Goal: Task Accomplishment & Management: Check status

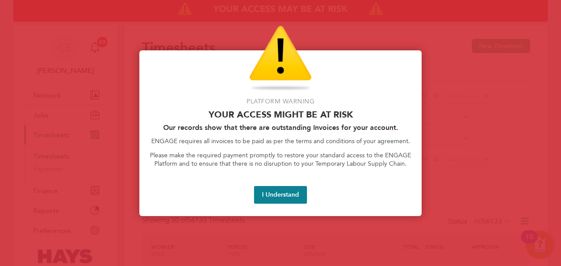
click at [313, 195] on div "I Understand" at bounding box center [280, 195] width 261 height 18
click at [296, 193] on button "I Understand" at bounding box center [280, 195] width 53 height 18
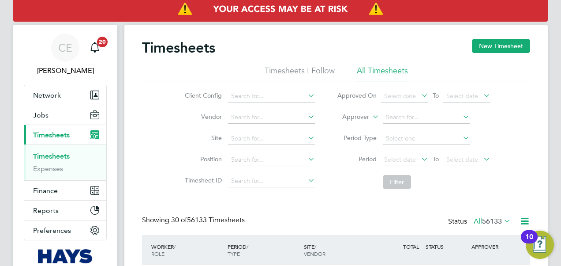
click at [371, 118] on icon at bounding box center [371, 114] width 0 height 8
click at [353, 125] on li "Worker" at bounding box center [347, 126] width 43 height 11
click at [247, 141] on input at bounding box center [271, 138] width 87 height 12
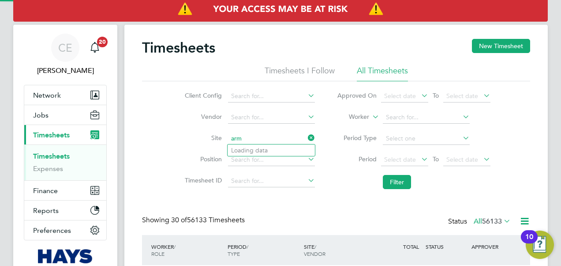
click at [242, 138] on input "arm" at bounding box center [271, 138] width 87 height 12
type input "arm"
click at [306, 138] on icon at bounding box center [306, 137] width 0 height 12
click at [249, 141] on input at bounding box center [271, 138] width 87 height 12
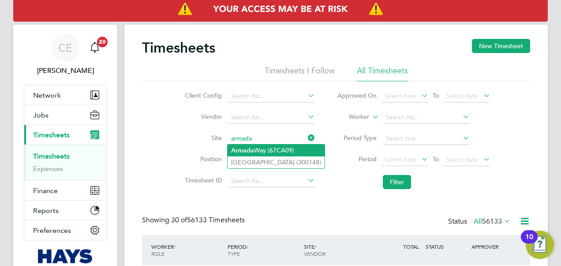
click at [269, 150] on li "Armada Way (67CA09)" at bounding box center [276, 150] width 97 height 12
type input "Armada Way (67CA09)"
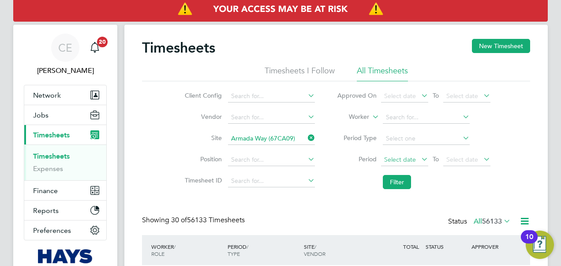
click at [394, 160] on span "Select date" at bounding box center [400, 159] width 32 height 8
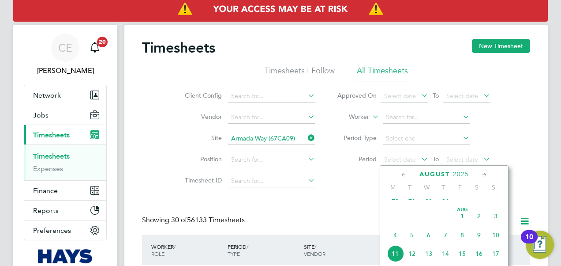
scroll to position [303, 0]
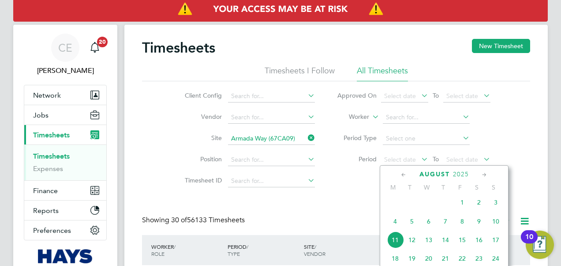
click at [479, 209] on span "2" at bounding box center [479, 202] width 17 height 17
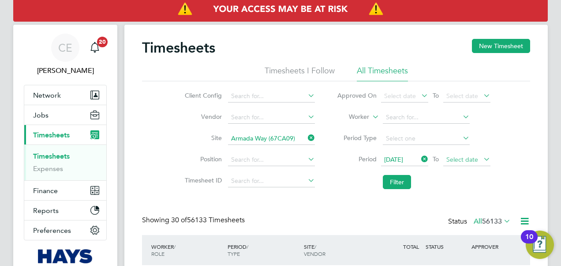
click at [462, 163] on span "Select date" at bounding box center [466, 160] width 47 height 12
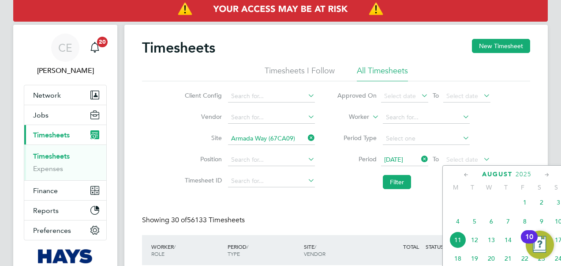
drag, startPoint x: 526, startPoint y: 223, endPoint x: 502, endPoint y: 223, distance: 23.8
click at [525, 223] on span "8" at bounding box center [525, 221] width 17 height 17
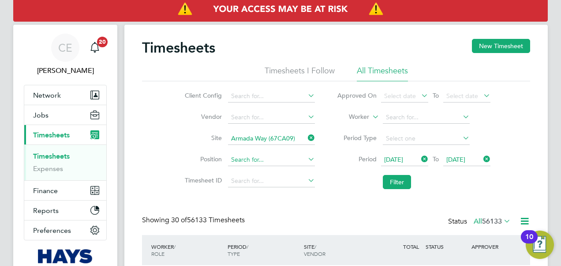
click at [404, 180] on button "Filter" at bounding box center [397, 182] width 28 height 14
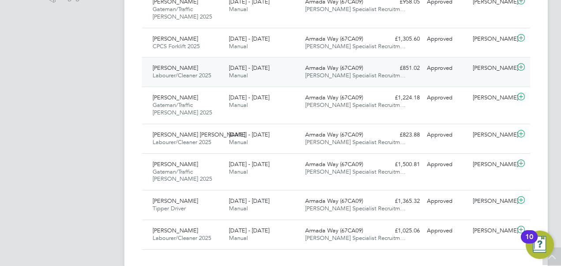
scroll to position [317, 0]
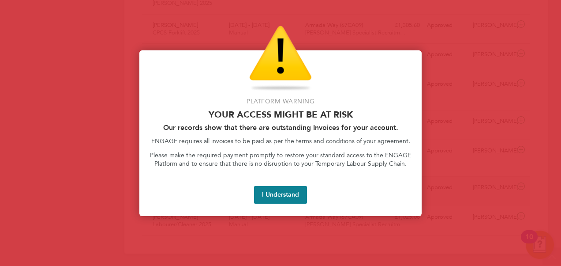
drag, startPoint x: 294, startPoint y: 196, endPoint x: 277, endPoint y: 197, distance: 16.3
click at [294, 196] on button "I Understand" at bounding box center [280, 195] width 53 height 18
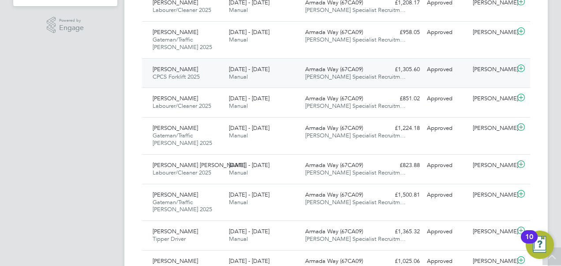
scroll to position [228, 0]
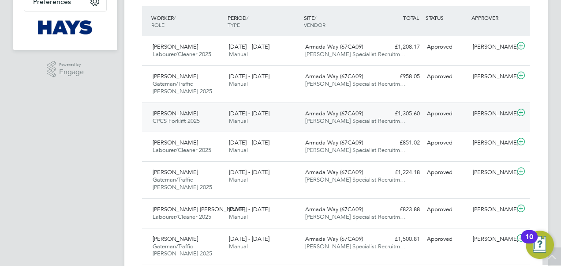
click at [270, 113] on div "[DATE] - [DATE] Manual" at bounding box center [263, 117] width 76 height 22
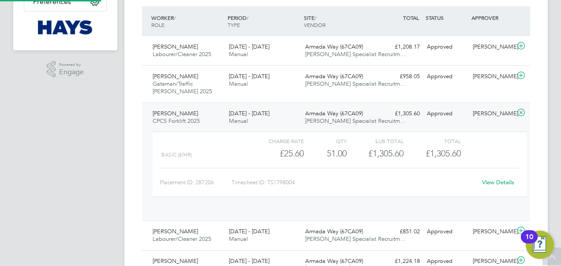
scroll to position [15, 86]
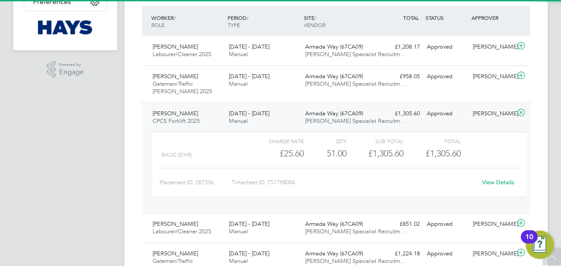
click at [274, 119] on div "[DATE] - [DATE] Manual" at bounding box center [263, 117] width 76 height 22
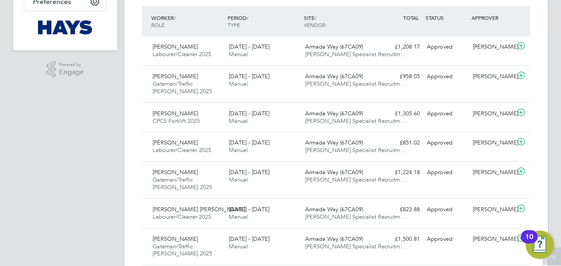
click at [110, 168] on app-navbar "CE [PERSON_NAME] Notifications 20 Applications: Network Team Members Businesses…" at bounding box center [65, 75] width 104 height 559
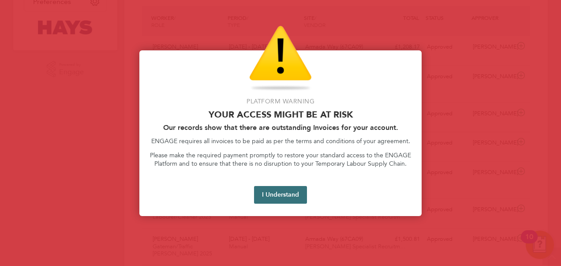
click at [292, 194] on button "I Understand" at bounding box center [280, 195] width 53 height 18
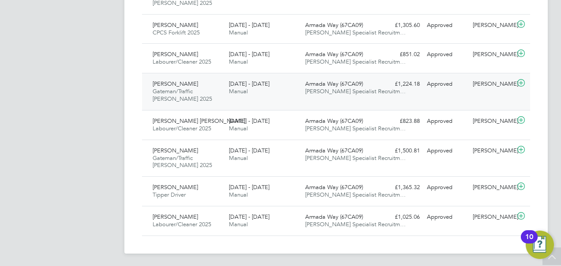
scroll to position [228, 0]
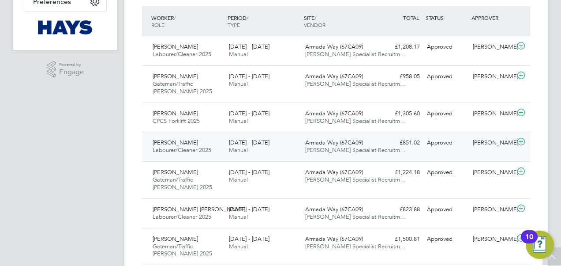
click at [261, 151] on div "[DATE] - [DATE] Manual" at bounding box center [263, 146] width 76 height 22
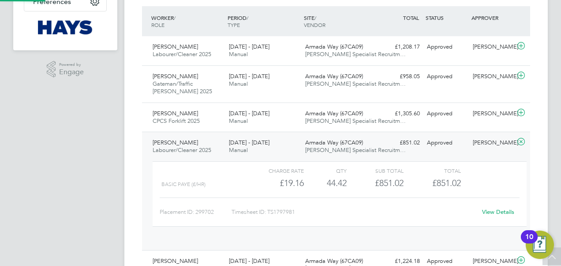
scroll to position [15, 86]
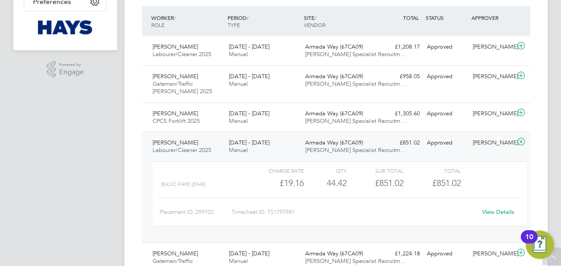
click at [261, 151] on div "[DATE] - [DATE] Manual" at bounding box center [263, 146] width 76 height 22
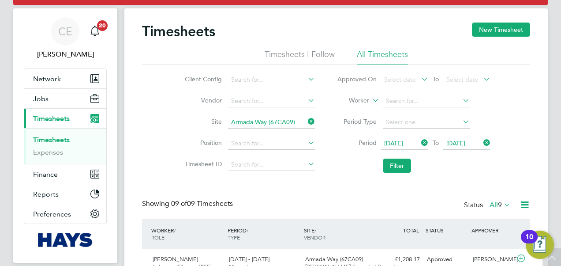
scroll to position [0, 0]
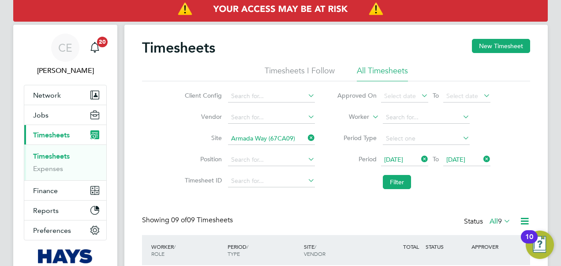
drag, startPoint x: 311, startPoint y: 133, endPoint x: 289, endPoint y: 137, distance: 22.0
click at [306, 134] on icon at bounding box center [306, 137] width 0 height 12
click at [269, 138] on input at bounding box center [271, 138] width 87 height 12
click at [276, 149] on li "Dock 9 (67CB01)" at bounding box center [271, 150] width 87 height 12
type input "Dock 9 (67CB01)"
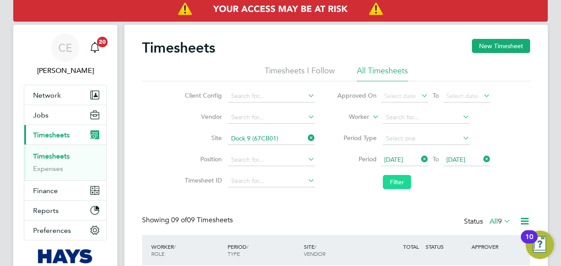
click at [394, 180] on button "Filter" at bounding box center [397, 182] width 28 height 14
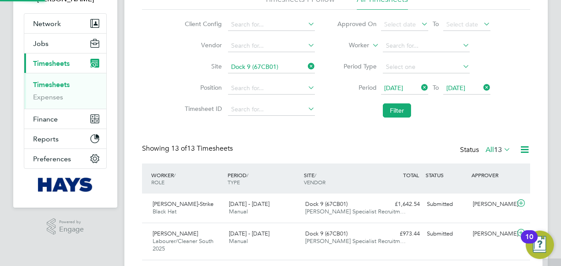
scroll to position [4, 4]
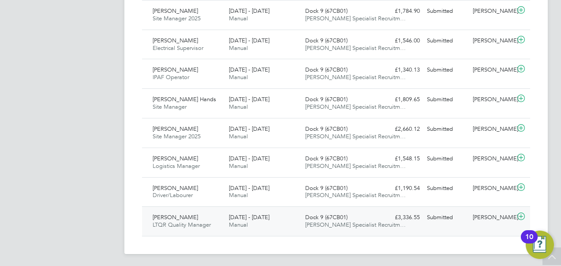
click at [310, 214] on span "Dock 9 (67CB01)" at bounding box center [326, 216] width 42 height 7
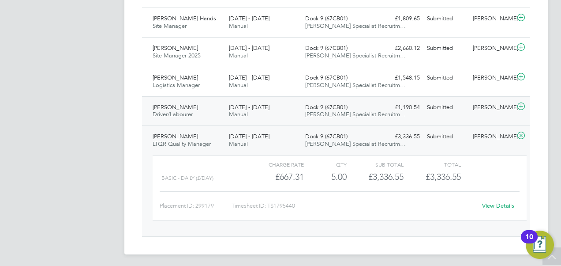
click at [248, 114] on div "[DATE] - [DATE] Manual" at bounding box center [263, 111] width 76 height 22
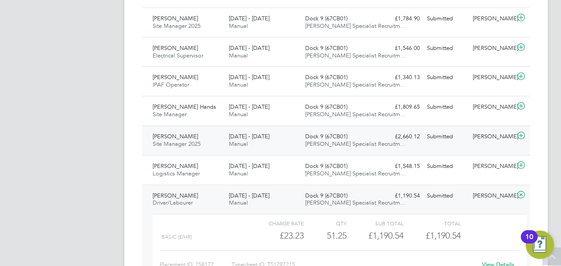
click at [237, 143] on span "Manual" at bounding box center [238, 143] width 19 height 7
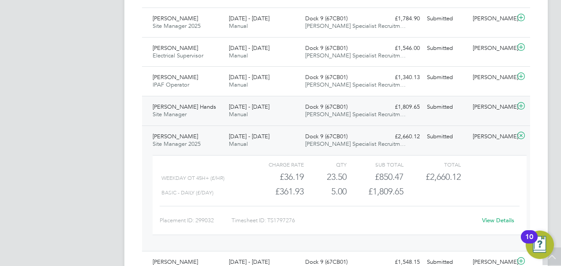
click at [198, 111] on div "[PERSON_NAME] Site Manager [DATE] - [DATE]" at bounding box center [187, 111] width 76 height 22
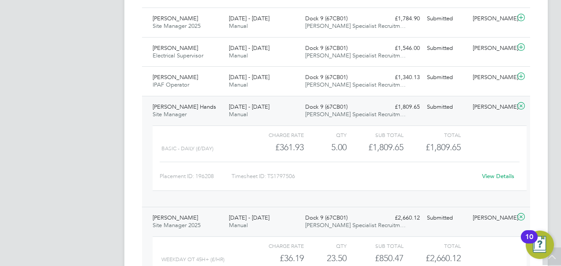
drag, startPoint x: 202, startPoint y: 102, endPoint x: 197, endPoint y: 97, distance: 7.2
click at [199, 100] on div "[PERSON_NAME] Site Manager [DATE] - [DATE]" at bounding box center [187, 111] width 76 height 22
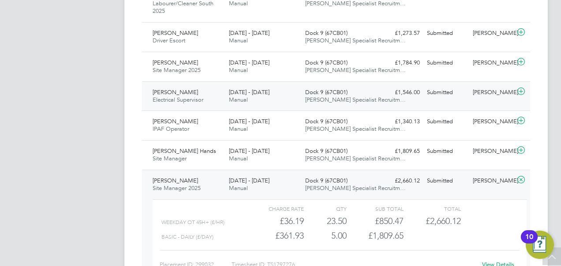
click at [214, 92] on div "[PERSON_NAME] Electrical Supervisor [DATE] - [DATE]" at bounding box center [187, 96] width 76 height 22
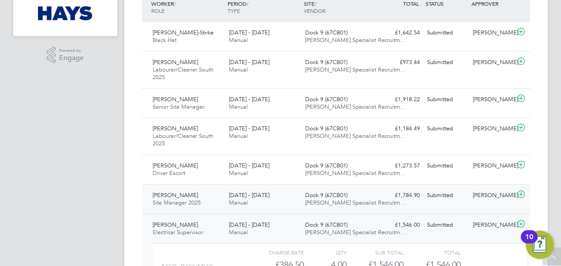
click at [251, 212] on div "[PERSON_NAME] Site Manager 2025 [DATE] - [DATE] [DATE] - [DATE] Manual Dock 9 (…" at bounding box center [336, 199] width 388 height 30
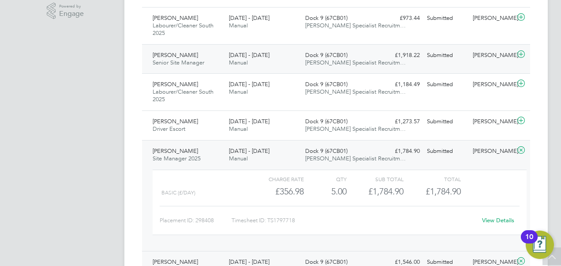
click at [199, 60] on span "Senior Site Manager" at bounding box center [179, 62] width 52 height 7
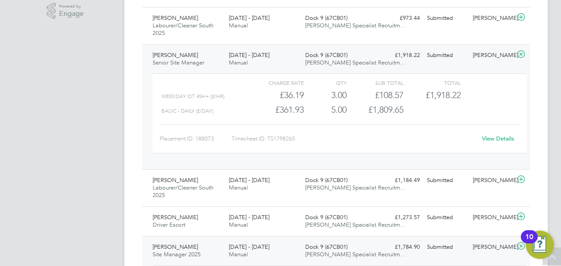
click at [261, 71] on div "Charge rate QTY Sub Total Total Weekday OT 45h+ (£/HR) £36.19 3 3.00 3 £108.57 …" at bounding box center [339, 118] width 381 height 96
click at [251, 64] on div "[DATE] - [DATE] Manual" at bounding box center [263, 59] width 76 height 22
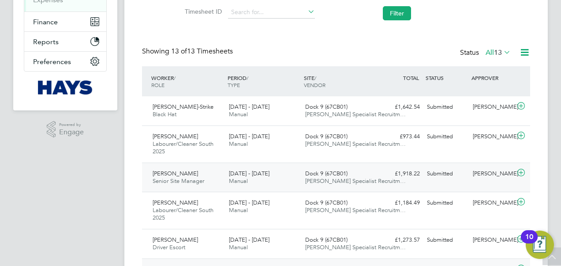
scroll to position [154, 0]
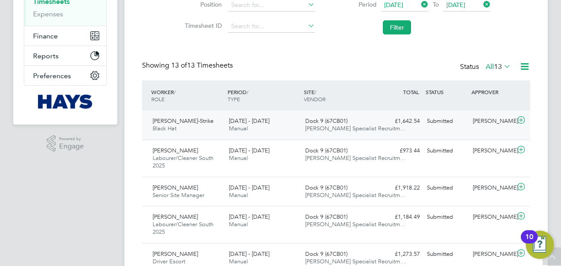
click at [270, 114] on div "[DATE] - [DATE] Manual" at bounding box center [263, 125] width 76 height 22
click at [280, 122] on div "[DATE] - [DATE] Manual" at bounding box center [263, 125] width 76 height 22
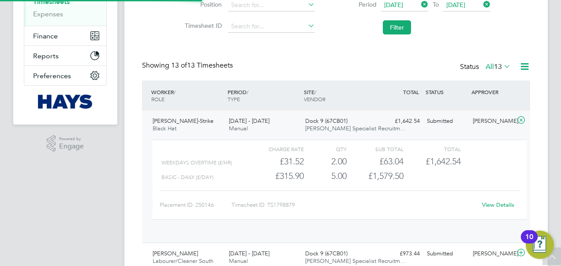
scroll to position [15, 86]
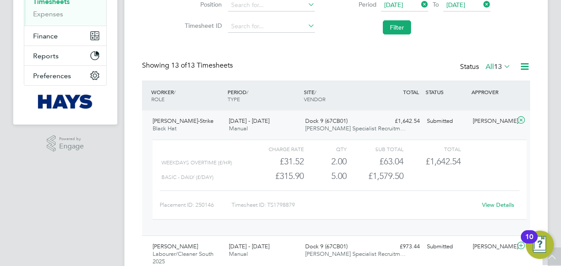
drag, startPoint x: 259, startPoint y: 123, endPoint x: 264, endPoint y: 126, distance: 6.1
click at [259, 123] on span "[DATE] - [DATE]" at bounding box center [249, 120] width 41 height 7
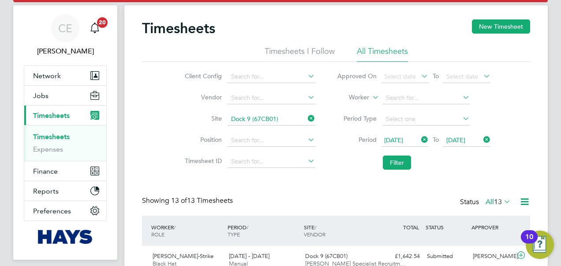
scroll to position [0, 0]
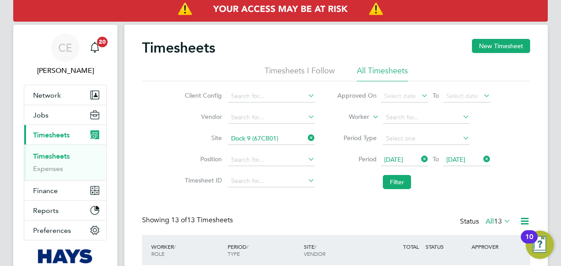
drag, startPoint x: 315, startPoint y: 136, endPoint x: 323, endPoint y: 134, distance: 8.1
click at [306, 136] on icon at bounding box center [306, 137] width 0 height 12
click at [418, 115] on input at bounding box center [426, 117] width 87 height 12
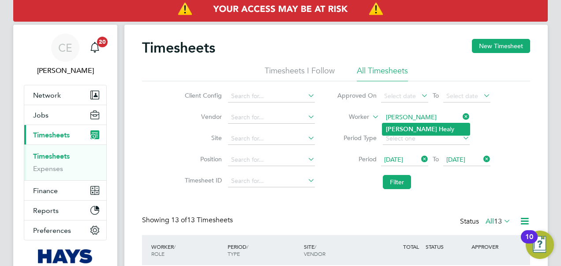
click at [427, 124] on li "[PERSON_NAME] aly" at bounding box center [425, 129] width 87 height 12
type input "[PERSON_NAME]"
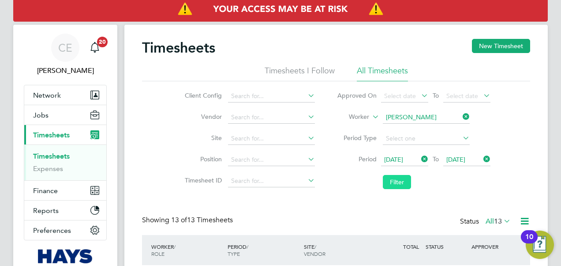
click at [397, 181] on button "Filter" at bounding box center [397, 182] width 28 height 14
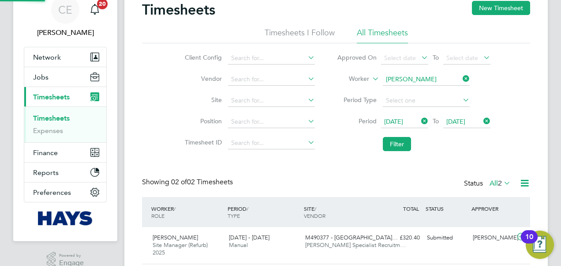
scroll to position [104, 0]
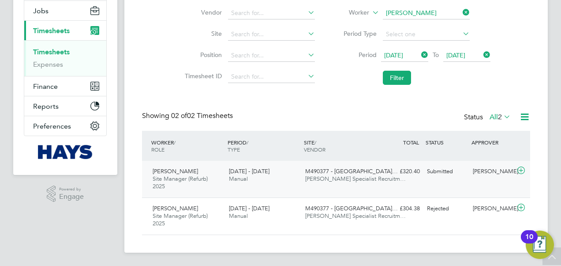
click at [325, 169] on span "M490377 - [GEOGRAPHIC_DATA]…" at bounding box center [351, 170] width 93 height 7
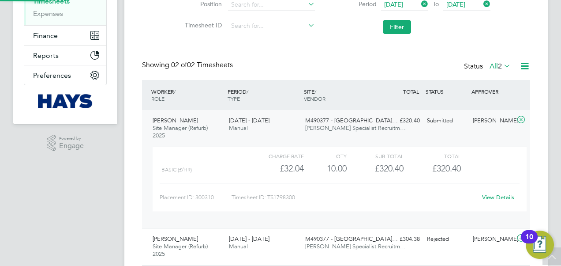
scroll to position [185, 0]
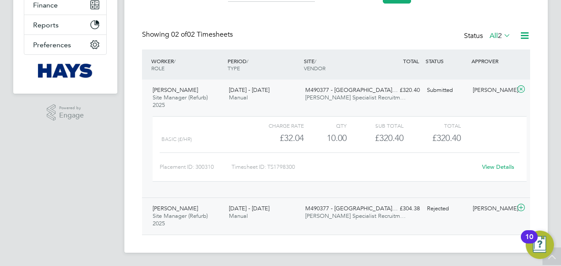
click at [340, 217] on span "[PERSON_NAME] Specialist Recruitm…" at bounding box center [355, 215] width 101 height 7
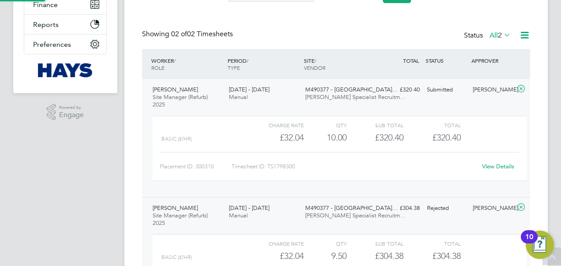
scroll to position [4, 4]
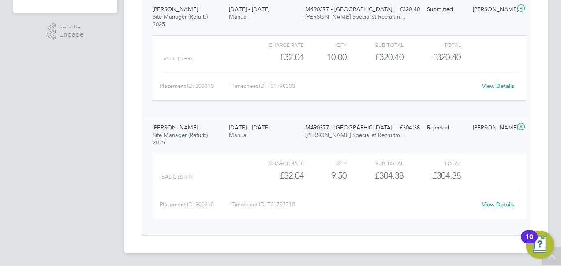
click at [353, 136] on span "[PERSON_NAME] Specialist Recruitm…" at bounding box center [355, 134] width 101 height 7
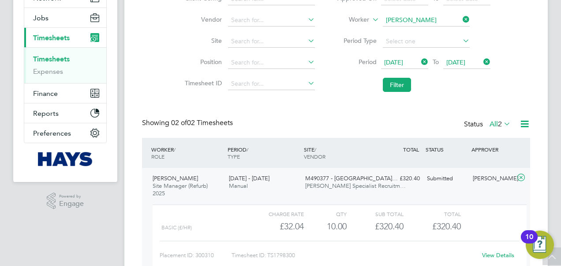
click at [257, 190] on div "[DATE] - [DATE] Manual" at bounding box center [263, 182] width 76 height 22
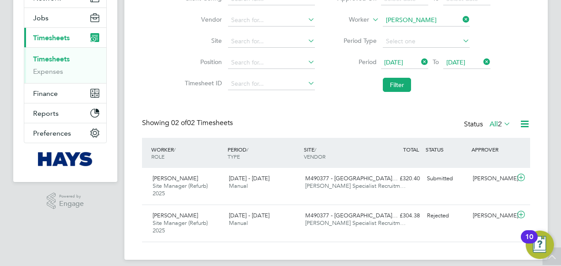
scroll to position [0, 0]
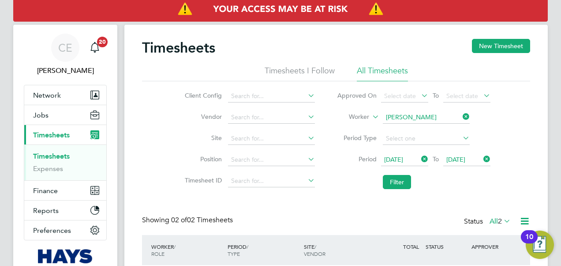
click at [461, 119] on icon at bounding box center [461, 116] width 0 height 12
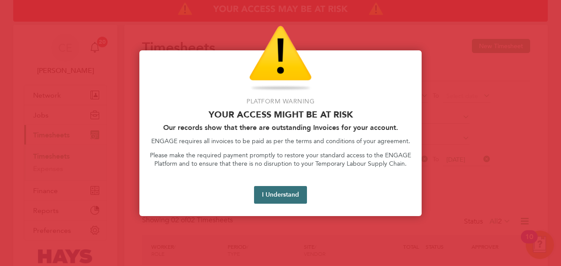
click at [292, 195] on button "I Understand" at bounding box center [280, 195] width 53 height 18
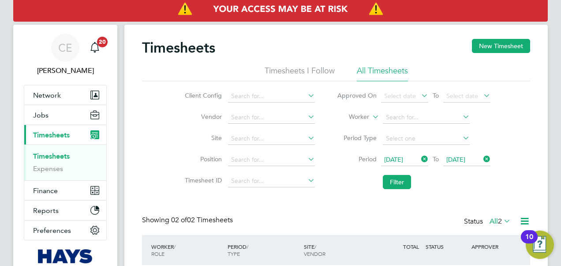
scroll to position [44, 0]
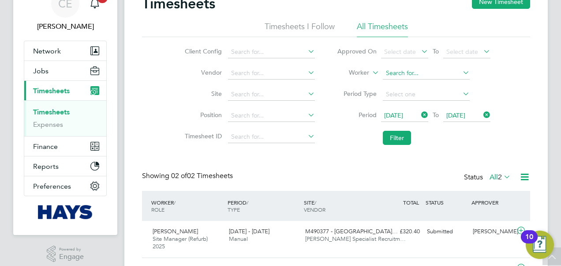
click at [386, 72] on input at bounding box center [426, 73] width 87 height 12
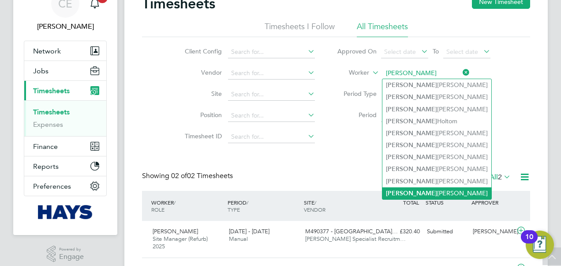
click at [431, 189] on li "[PERSON_NAME]" at bounding box center [436, 193] width 109 height 12
type input "[PERSON_NAME]"
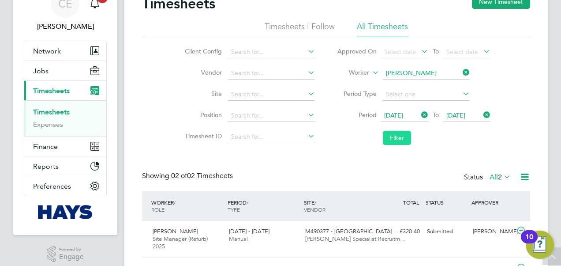
click at [406, 131] on button "Filter" at bounding box center [397, 138] width 28 height 14
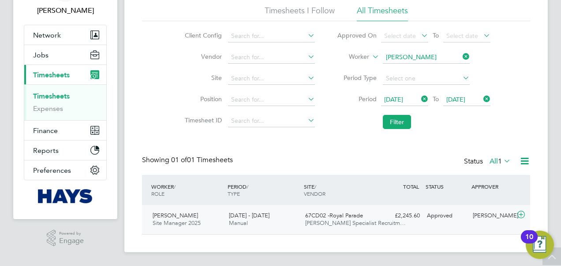
click at [325, 218] on span "67CD02 -Royal Parade" at bounding box center [334, 214] width 58 height 7
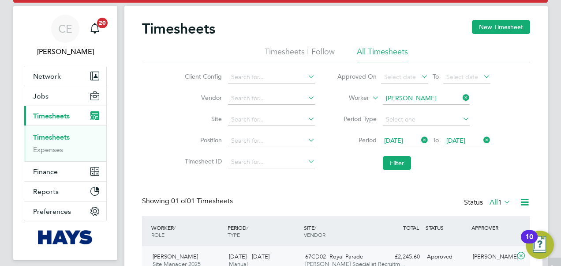
scroll to position [0, 0]
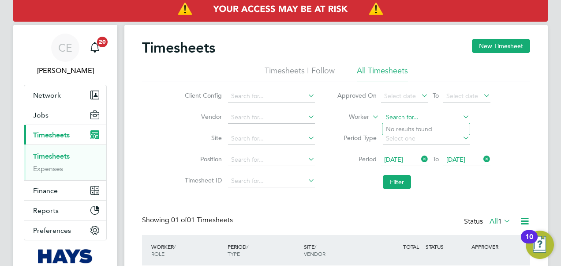
click at [460, 116] on input at bounding box center [426, 117] width 87 height 12
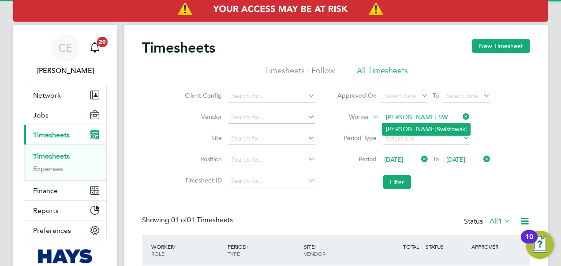
drag, startPoint x: 432, startPoint y: 126, endPoint x: 430, endPoint y: 132, distance: 6.6
click at [431, 126] on li "[PERSON_NAME] Sw istowski" at bounding box center [426, 129] width 88 height 12
type input "[PERSON_NAME]"
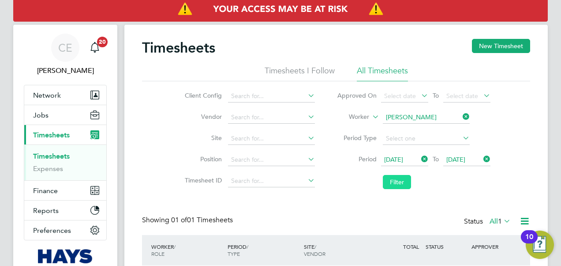
click at [399, 180] on button "Filter" at bounding box center [397, 182] width 28 height 14
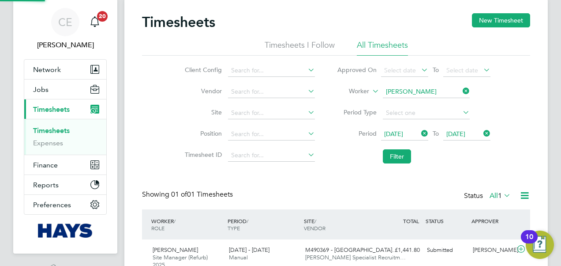
scroll to position [67, 0]
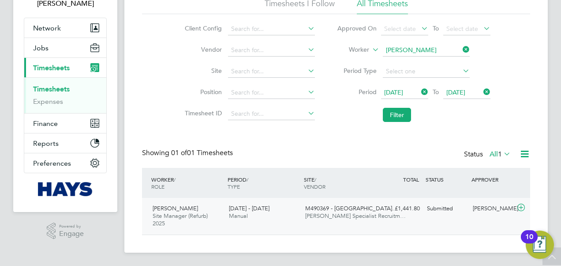
click at [356, 204] on span "M490369 - [GEOGRAPHIC_DATA]…" at bounding box center [351, 207] width 93 height 7
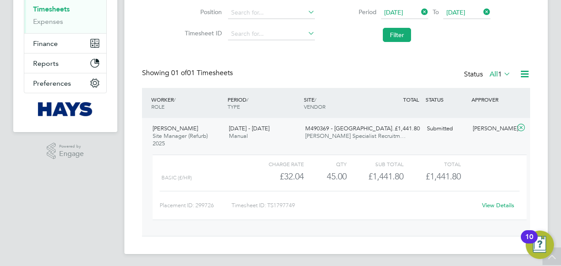
scroll to position [148, 0]
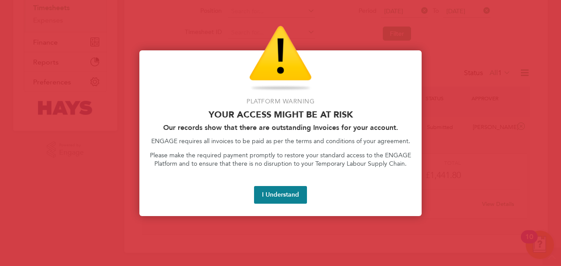
click at [282, 182] on div "Platform Warning Your access might be at risk Our records show that there are o…" at bounding box center [280, 132] width 282 height 165
click at [288, 190] on button "I Understand" at bounding box center [280, 195] width 53 height 18
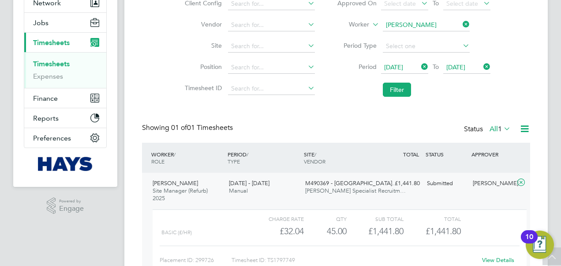
scroll to position [0, 0]
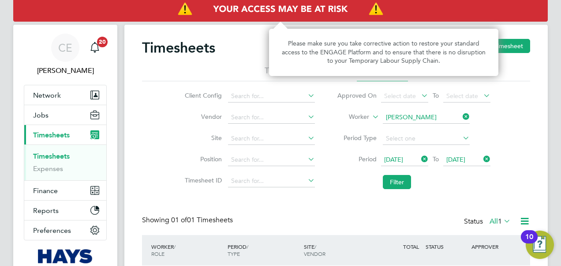
click at [300, 4] on img "Access At Risk" at bounding box center [280, 9] width 535 height 25
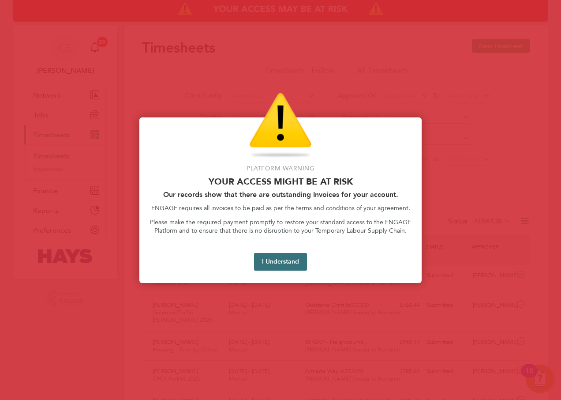
click at [295, 256] on button "I Understand" at bounding box center [280, 262] width 53 height 18
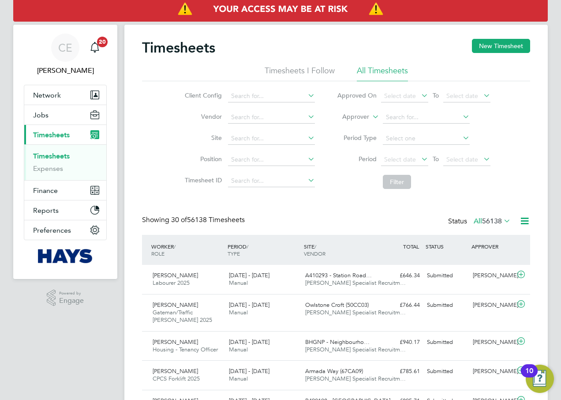
click at [371, 118] on icon at bounding box center [371, 114] width 0 height 8
click at [357, 120] on label "Approver" at bounding box center [350, 116] width 40 height 9
click at [358, 124] on li "Worker" at bounding box center [348, 126] width 44 height 11
drag, startPoint x: 373, startPoint y: 124, endPoint x: 412, endPoint y: 113, distance: 40.5
click at [412, 113] on input at bounding box center [426, 117] width 87 height 12
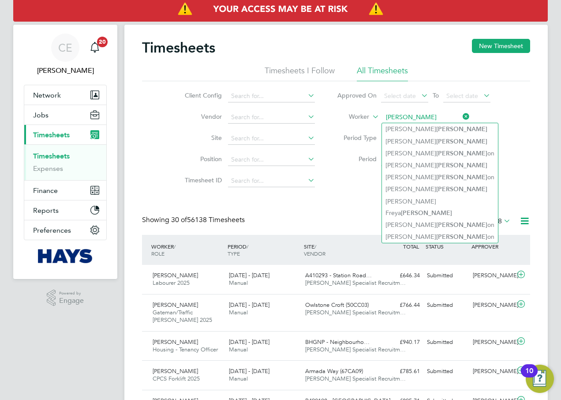
click at [385, 119] on input "roberts" at bounding box center [426, 117] width 87 height 12
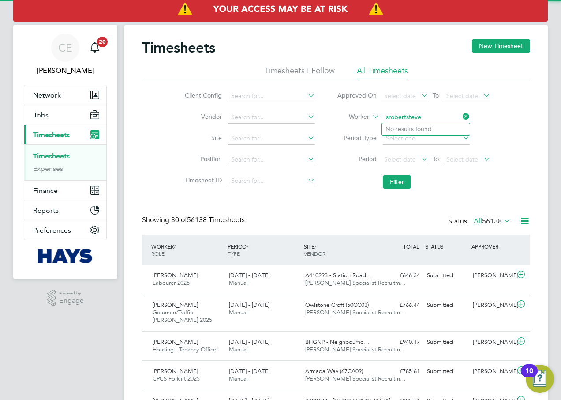
drag, startPoint x: 427, startPoint y: 116, endPoint x: 367, endPoint y: 116, distance: 60.9
click at [367, 116] on li "Worker srobertsteve" at bounding box center [414, 117] width 176 height 21
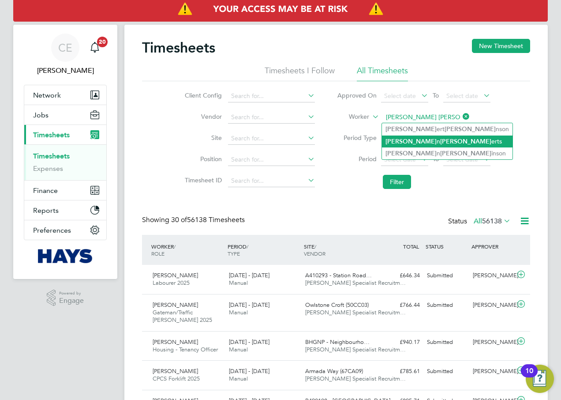
click at [440, 141] on b "Rob" at bounding box center [465, 141] width 51 height 7
type input "Steven Roberts"
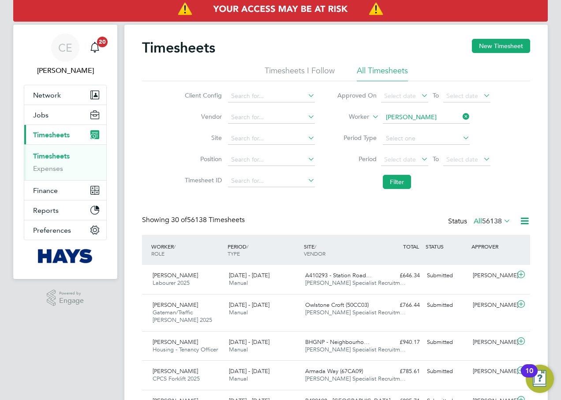
click at [389, 189] on li "Filter" at bounding box center [414, 181] width 176 height 23
click at [400, 182] on button "Filter" at bounding box center [397, 182] width 28 height 14
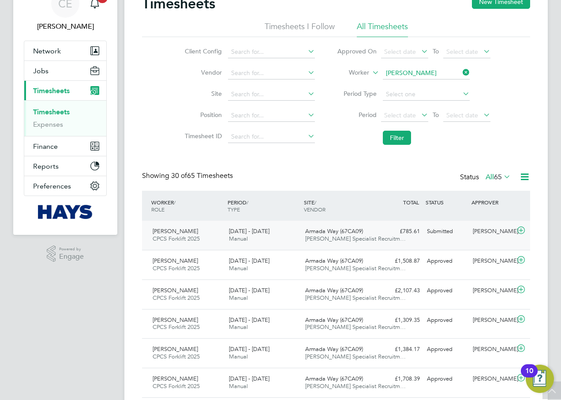
click at [315, 243] on div "Armada Way (67CA09) Hays Specialist Recruitm…" at bounding box center [340, 235] width 76 height 22
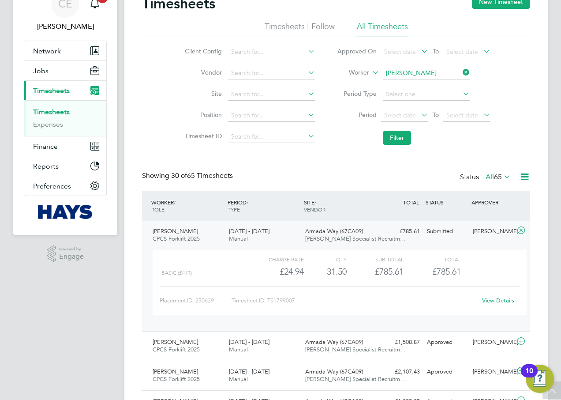
click at [315, 243] on div "Armada Way (67CA09) Hays Specialist Recruitm…" at bounding box center [340, 235] width 76 height 22
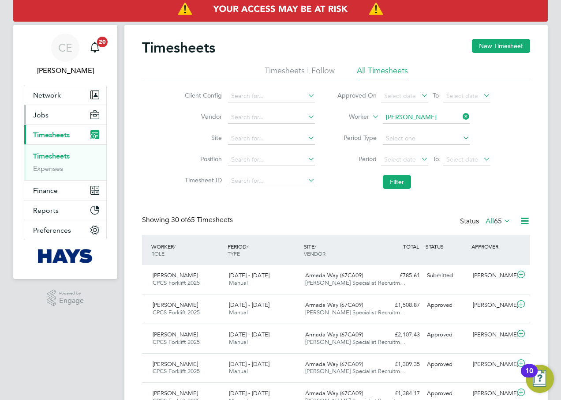
click at [53, 115] on button "Jobs" at bounding box center [65, 114] width 82 height 19
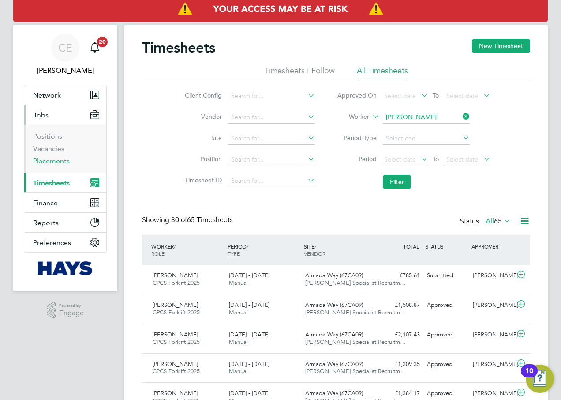
click at [51, 161] on link "Placements" at bounding box center [51, 161] width 37 height 8
